Goal: Transaction & Acquisition: Subscribe to service/newsletter

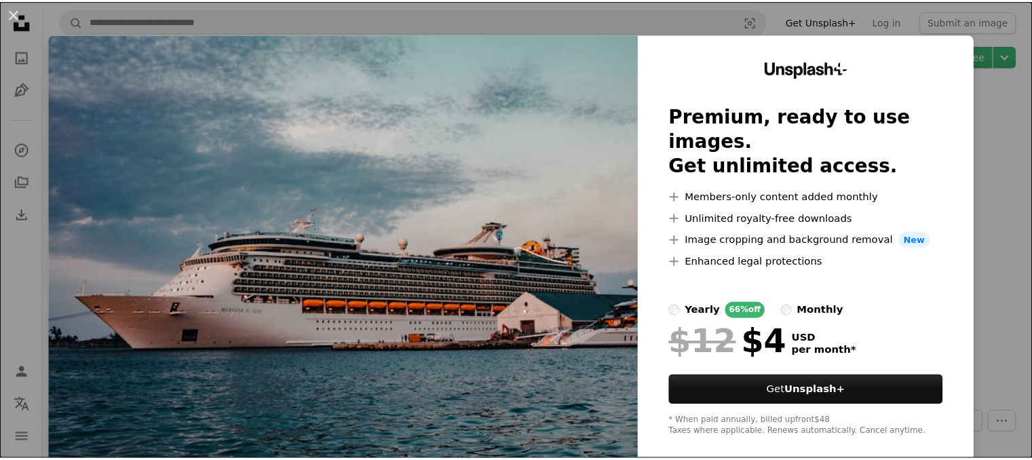
scroll to position [90, 0]
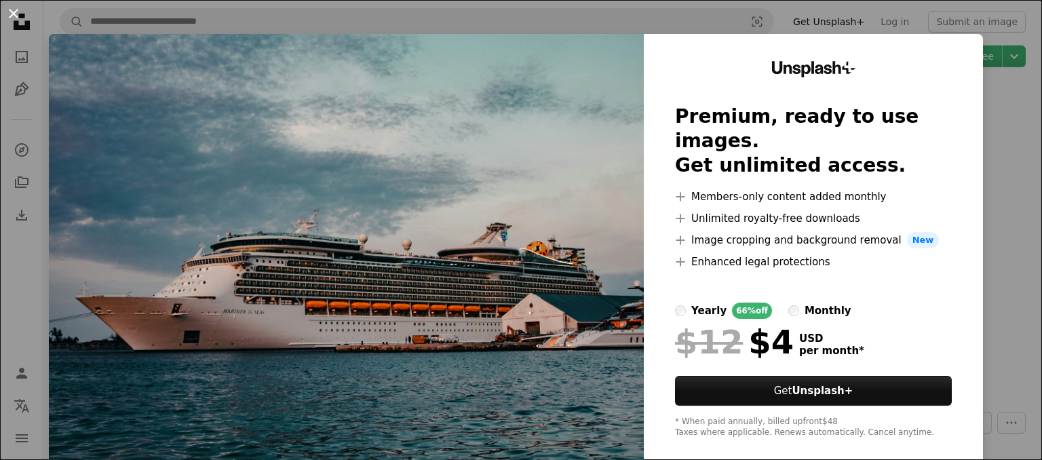
click at [11, 9] on button "An X shape" at bounding box center [13, 13] width 16 height 16
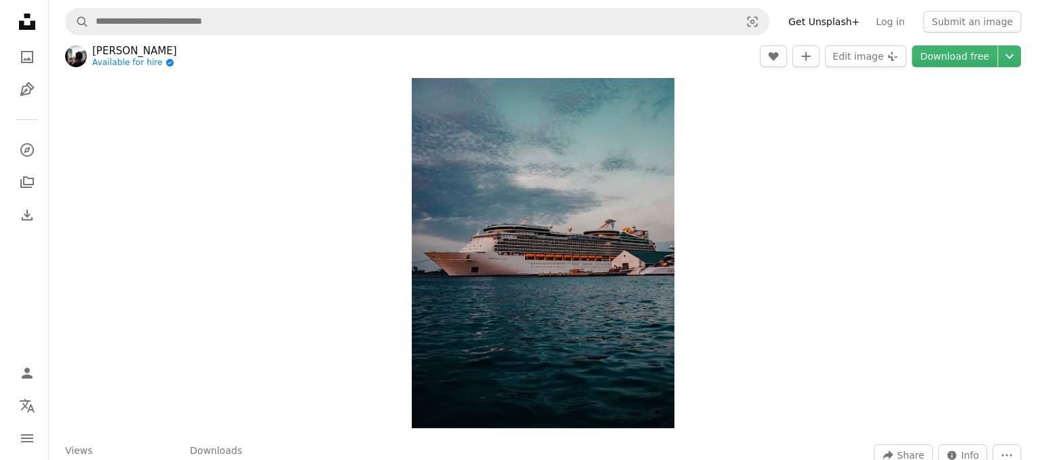
scroll to position [68, 0]
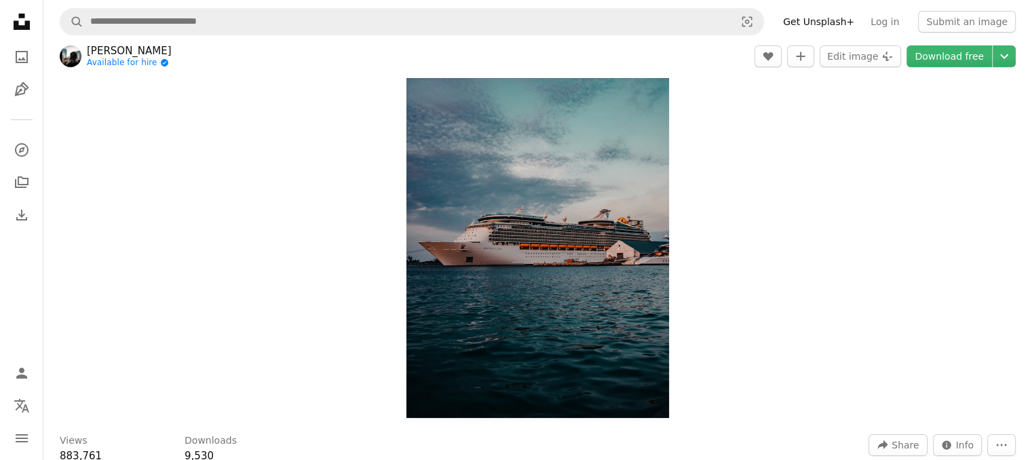
click at [668, 417] on img "Zoom in on this image" at bounding box center [537, 220] width 263 height 393
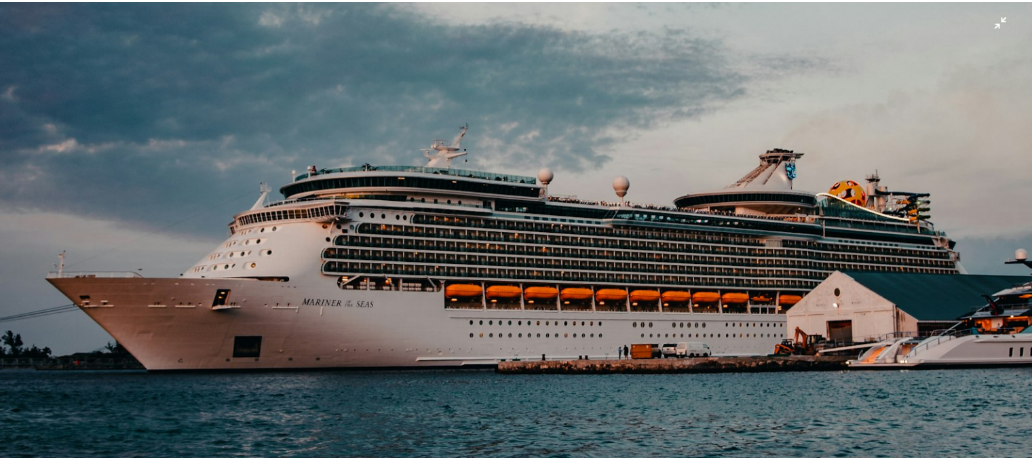
scroll to position [581, 0]
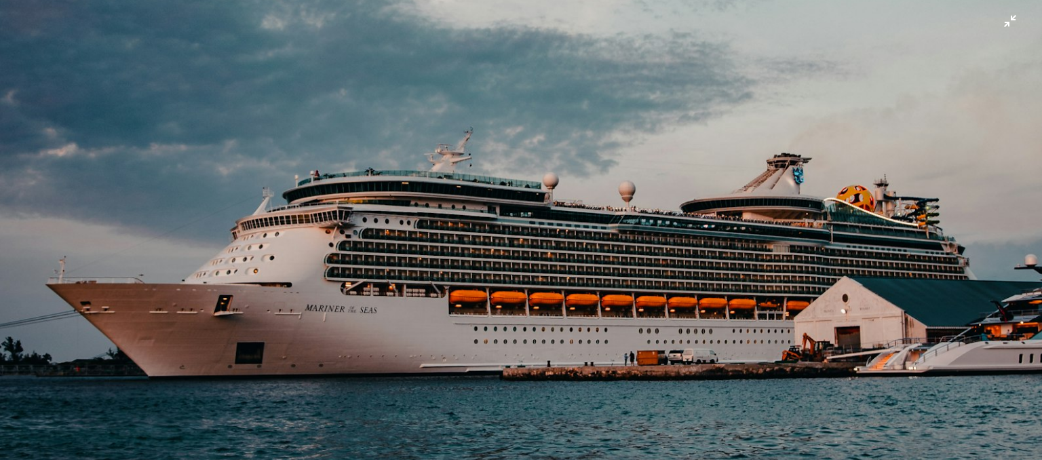
click at [1015, 22] on img "Zoom out on this image" at bounding box center [520, 200] width 1043 height 1565
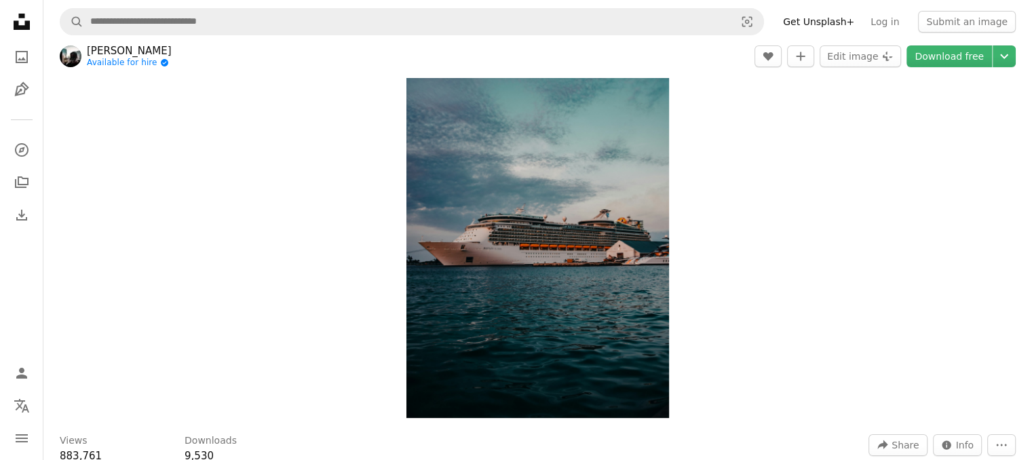
click at [795, 26] on link "Get Unsplash+" at bounding box center [819, 22] width 88 height 22
